Goal: Task Accomplishment & Management: Manage account settings

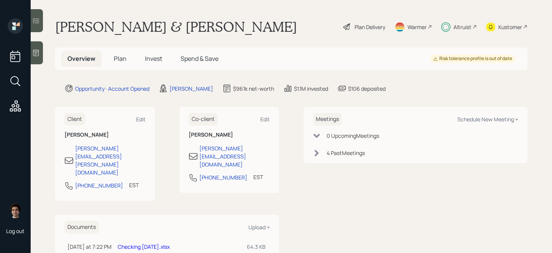
click at [372, 24] on div "Plan Delivery" at bounding box center [370, 27] width 31 height 8
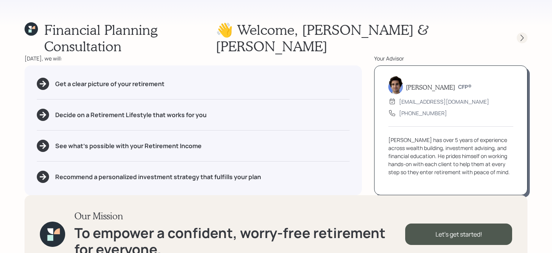
click at [526, 35] on div at bounding box center [515, 38] width 25 height 11
click at [516, 20] on div "Financial Planning Consultation 👋 Welcome , Kevin & Tammy Today, we will: Get a…" at bounding box center [276, 126] width 552 height 253
click at [522, 34] on icon at bounding box center [522, 38] width 8 height 8
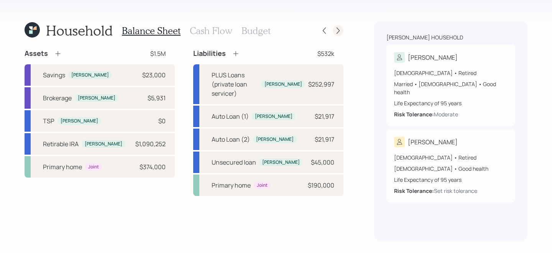
click at [335, 28] on icon at bounding box center [338, 31] width 8 height 8
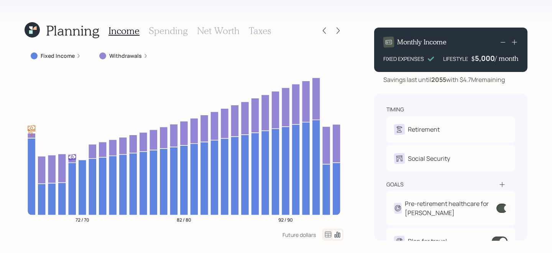
drag, startPoint x: 156, startPoint y: 35, endPoint x: 161, endPoint y: 31, distance: 5.9
click at [156, 35] on h3 "Spending" at bounding box center [168, 30] width 39 height 11
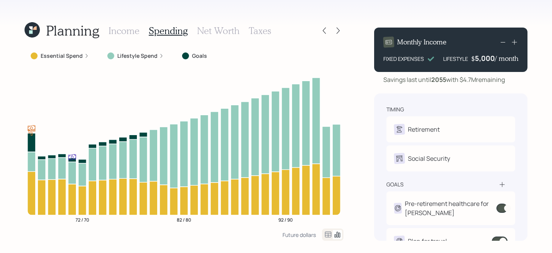
click at [330, 237] on icon at bounding box center [328, 235] width 7 height 6
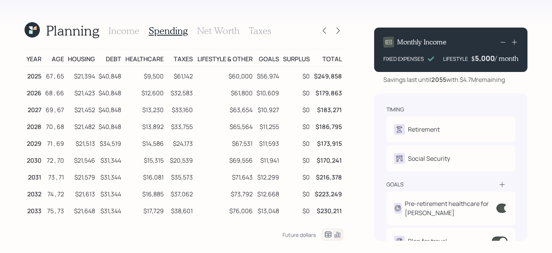
click at [123, 30] on h3 "Income" at bounding box center [124, 30] width 31 height 11
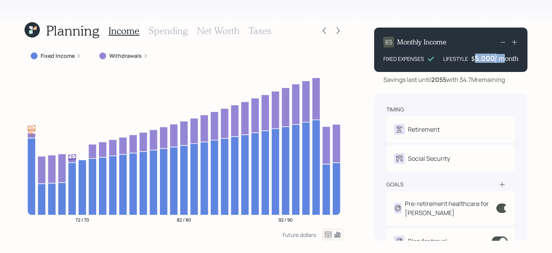
drag, startPoint x: 474, startPoint y: 58, endPoint x: 500, endPoint y: 58, distance: 25.3
click at [500, 58] on div "$ 5,000 / month" at bounding box center [494, 58] width 47 height 9
click at [486, 60] on div "5,000" at bounding box center [485, 58] width 20 height 9
click at [486, 60] on div "5000" at bounding box center [485, 58] width 19 height 9
click at [484, 72] on div "Monthly Income FIXED EXPENSES LIFESTYLE $ 12000 / month Savings last until 2055…" at bounding box center [450, 56] width 153 height 57
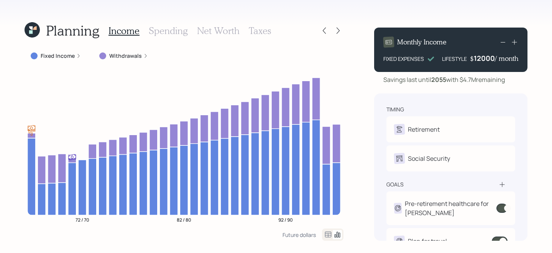
click at [485, 80] on div "Savings last until 2055 with $4.7M remaining" at bounding box center [444, 79] width 122 height 9
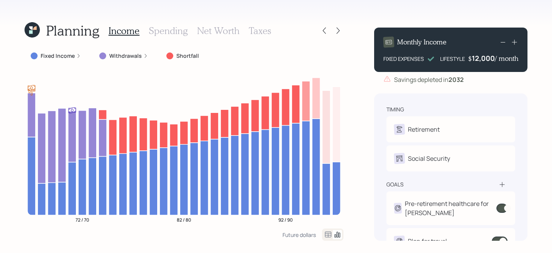
click at [485, 61] on div "12,000" at bounding box center [483, 58] width 23 height 9
click at [485, 61] on div "12000" at bounding box center [484, 58] width 21 height 9
click at [484, 86] on div "Monthly Income FIXED EXPENSES LIFESTYLE $ 5000 / month Savings depleted in 2032…" at bounding box center [450, 131] width 153 height 220
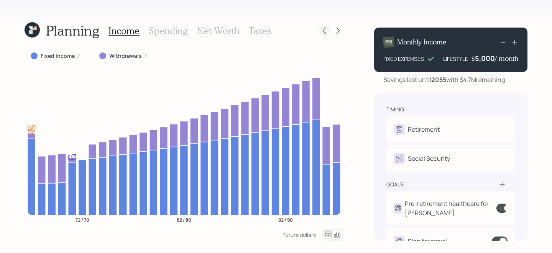
click at [321, 33] on icon at bounding box center [325, 31] width 8 height 8
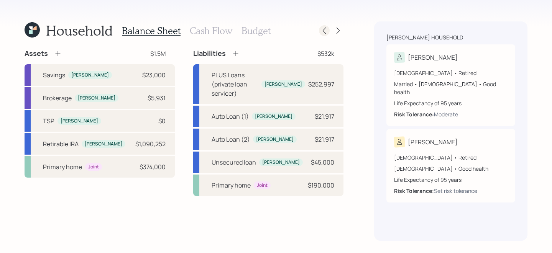
click at [324, 31] on icon at bounding box center [325, 31] width 8 height 8
